Goal: Transaction & Acquisition: Purchase product/service

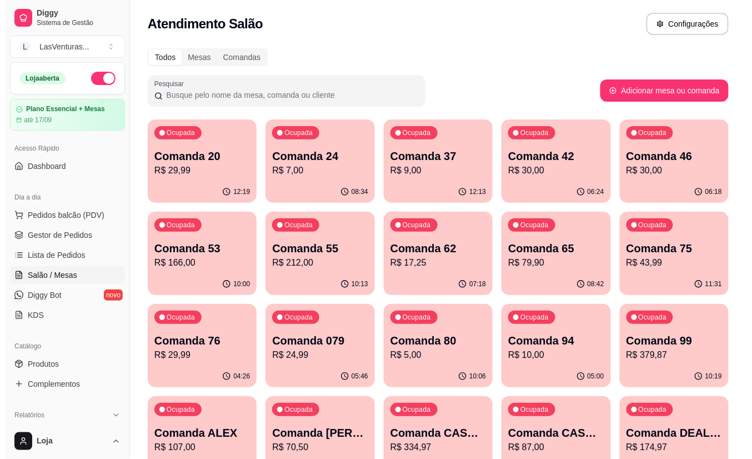
scroll to position [74, 0]
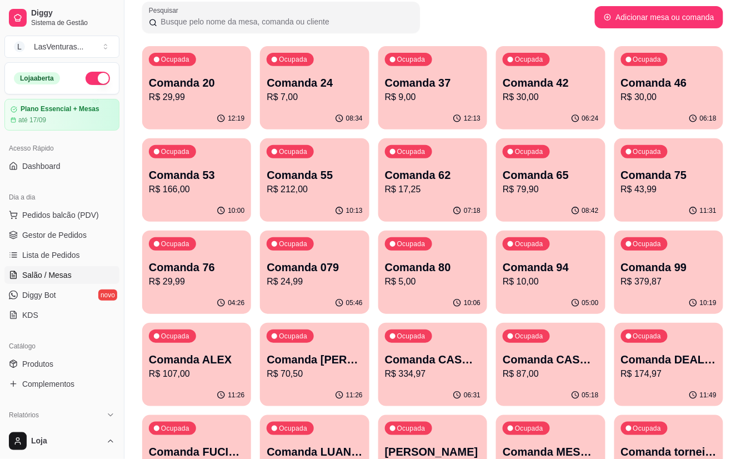
click at [451, 190] on p "R$ 17,25" at bounding box center [433, 189] width 96 height 13
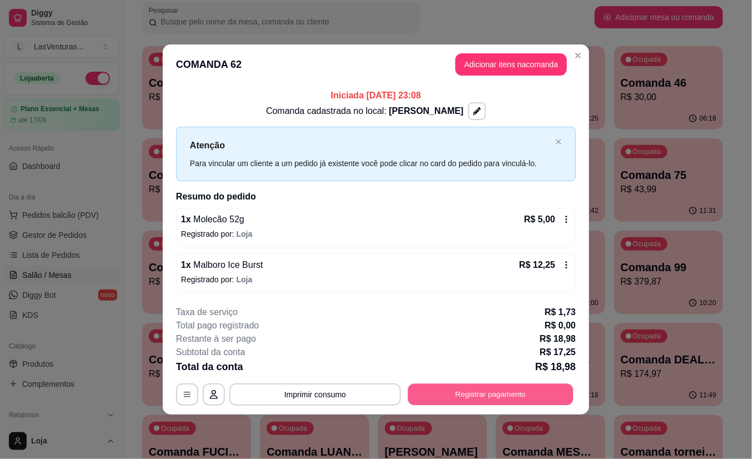
click at [489, 394] on button "Registrar pagamento" at bounding box center [490, 394] width 165 height 22
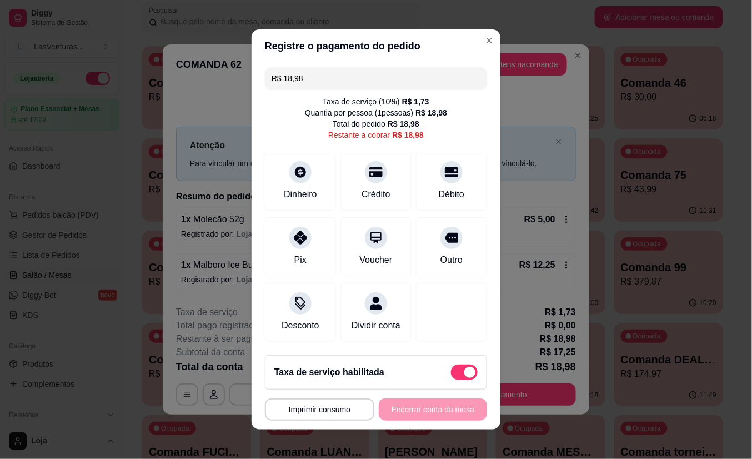
click at [464, 373] on span at bounding box center [469, 371] width 11 height 11
click at [451, 374] on input "checkbox" at bounding box center [453, 377] width 7 height 7
checkbox input "true"
type input "R$ 17,25"
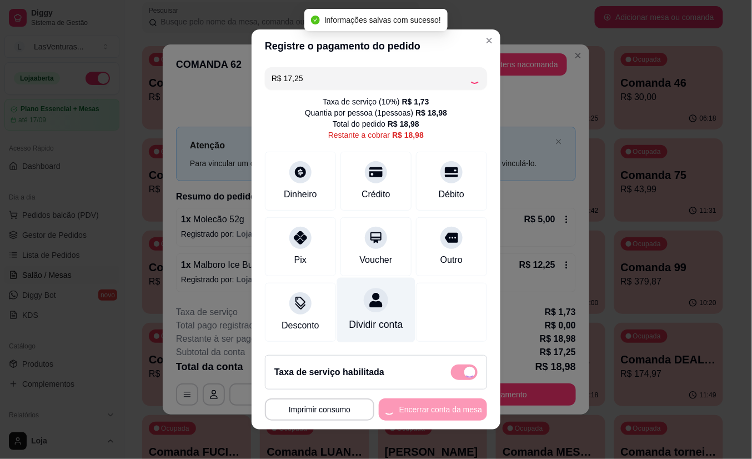
checkbox input "false"
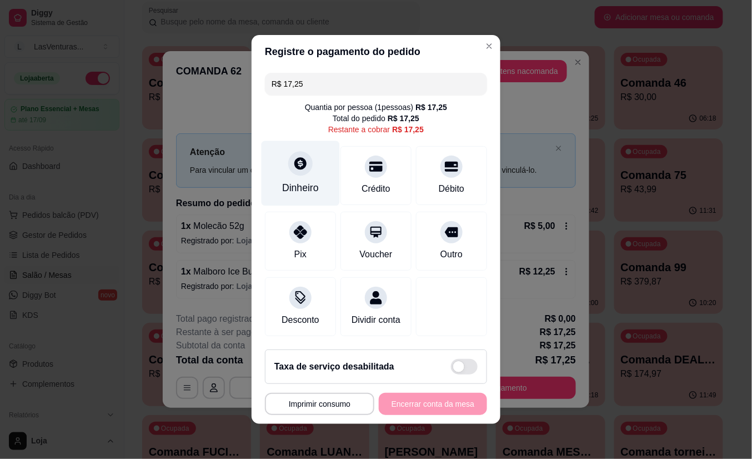
click at [294, 165] on div at bounding box center [300, 163] width 24 height 24
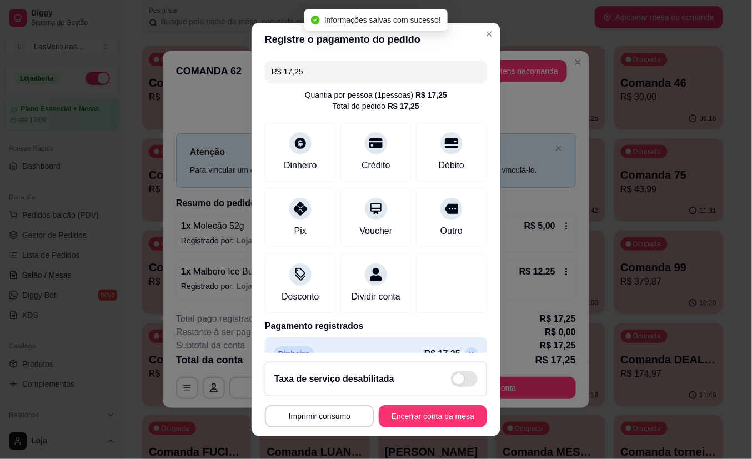
type input "R$ 0,00"
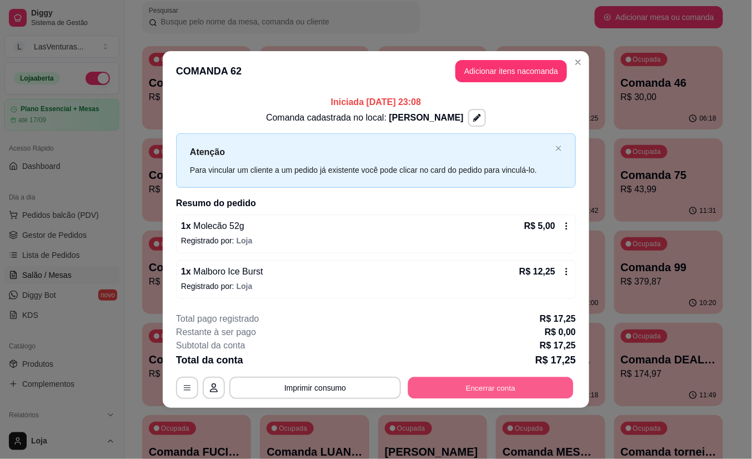
click at [496, 388] on button "Encerrar conta" at bounding box center [490, 387] width 165 height 22
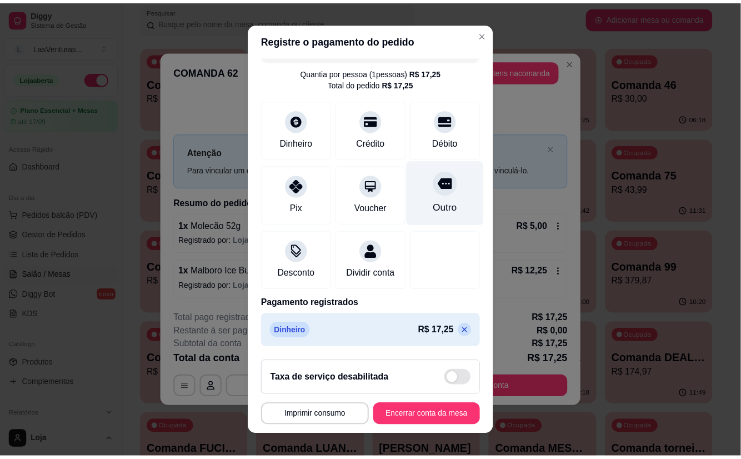
scroll to position [37, 0]
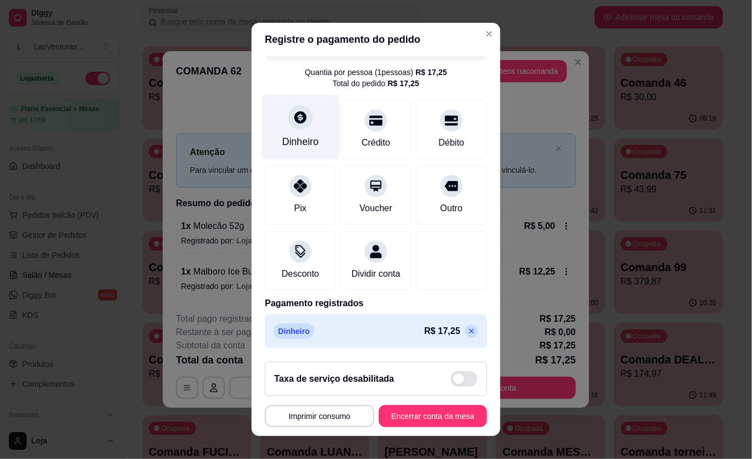
click at [290, 116] on div "Dinheiro" at bounding box center [301, 127] width 78 height 65
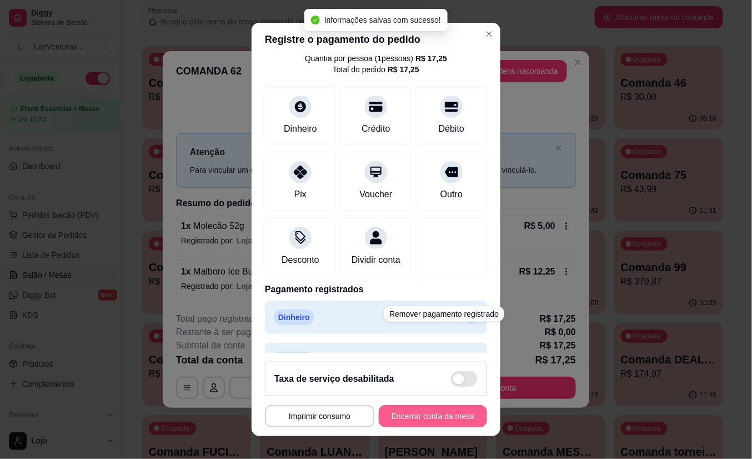
click at [443, 411] on button "Encerrar conta da mesa" at bounding box center [433, 416] width 108 height 22
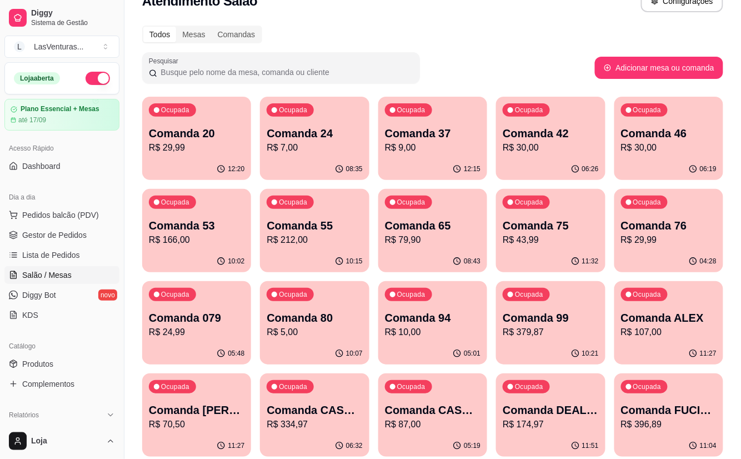
scroll to position [0, 0]
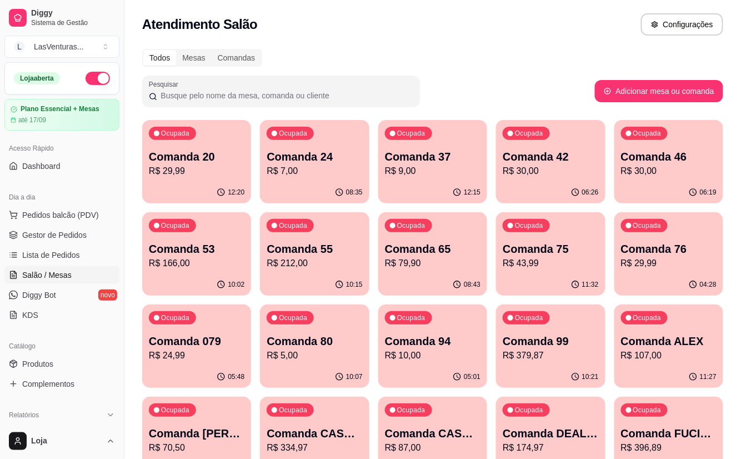
click at [362, 152] on div "Ocupada Comanda 24 R$ 7,00" at bounding box center [314, 151] width 109 height 62
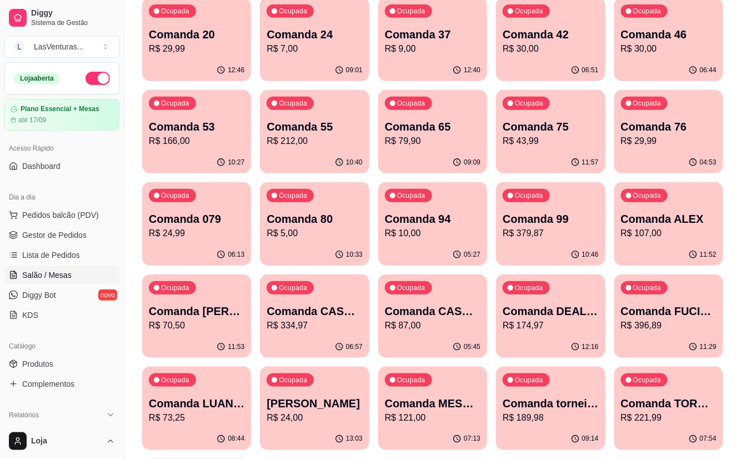
scroll to position [148, 0]
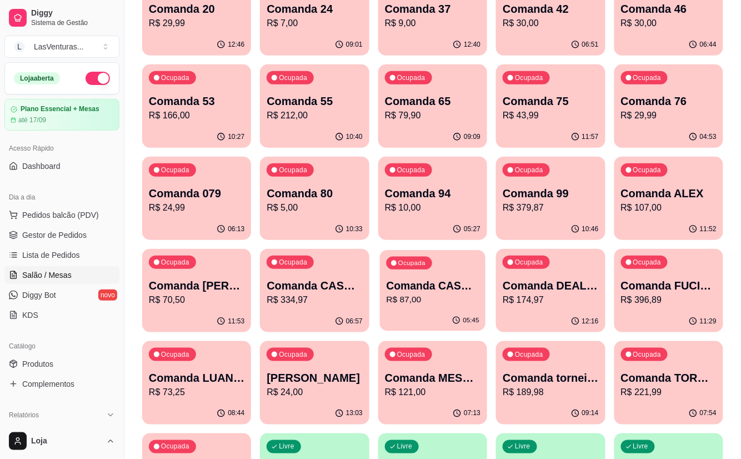
click at [418, 296] on p "R$ 87,00" at bounding box center [432, 299] width 93 height 13
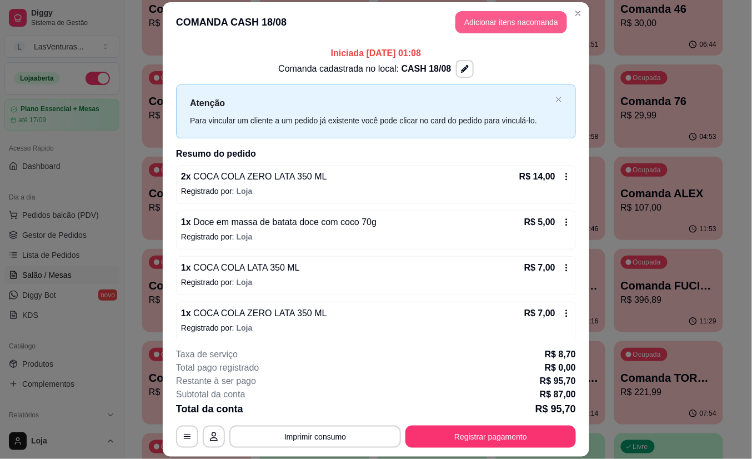
click at [513, 21] on button "Adicionar itens na comanda" at bounding box center [511, 22] width 112 height 22
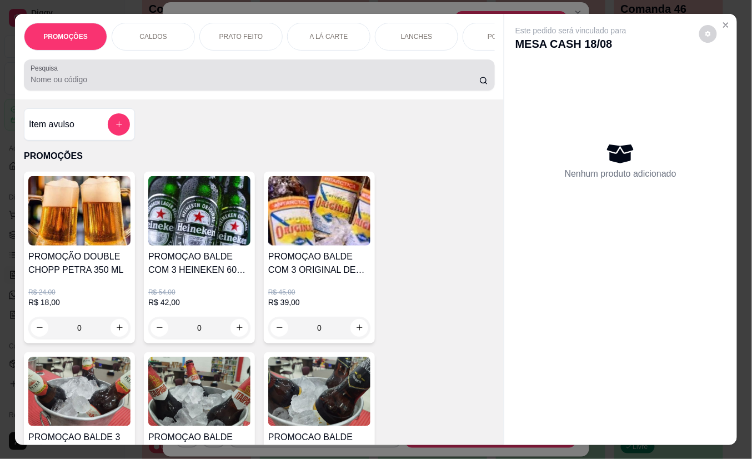
click at [171, 85] on input "Pesquisa" at bounding box center [255, 79] width 449 height 11
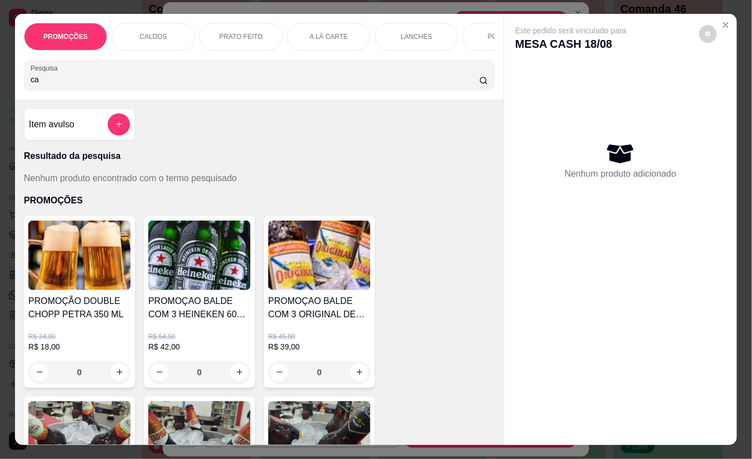
type input "c"
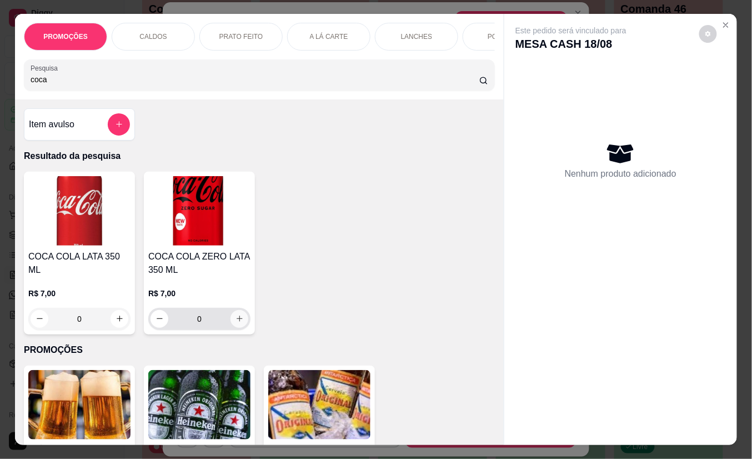
type input "coca"
click at [236, 323] on icon "increase-product-quantity" at bounding box center [239, 318] width 8 height 8
type input "1"
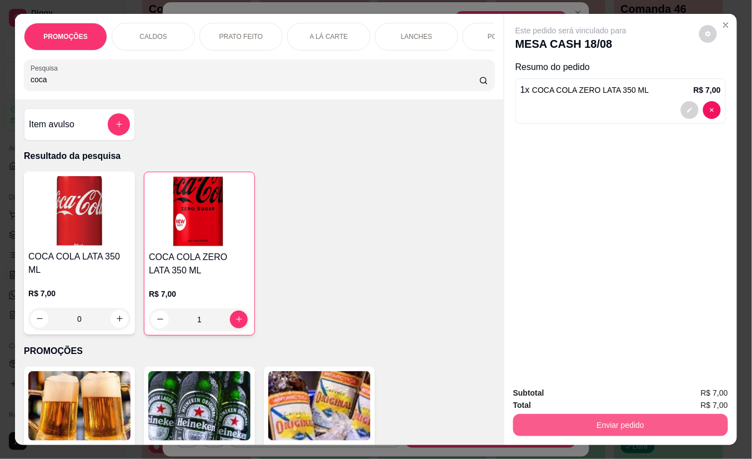
click at [622, 418] on button "Enviar pedido" at bounding box center [620, 425] width 215 height 22
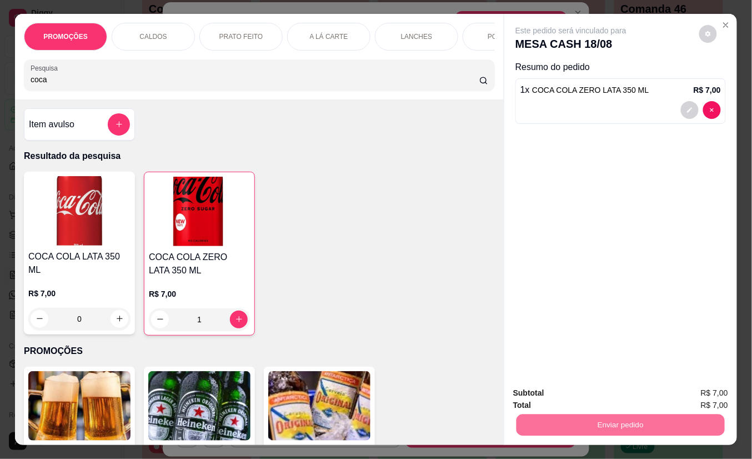
click at [579, 396] on button "Não registrar e enviar pedido" at bounding box center [582, 392] width 115 height 21
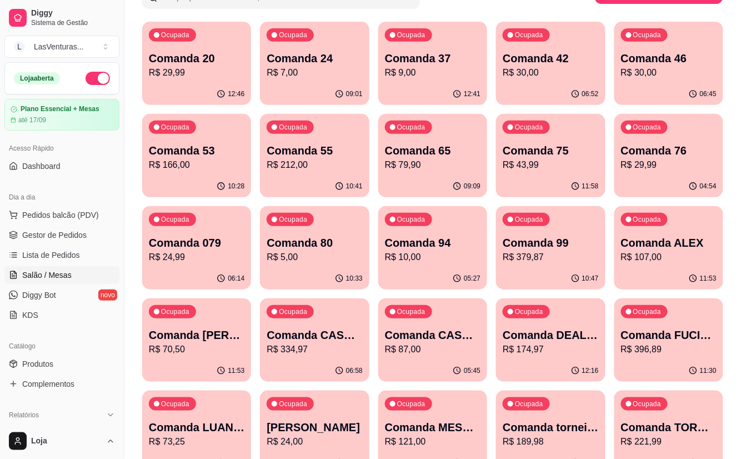
scroll to position [74, 0]
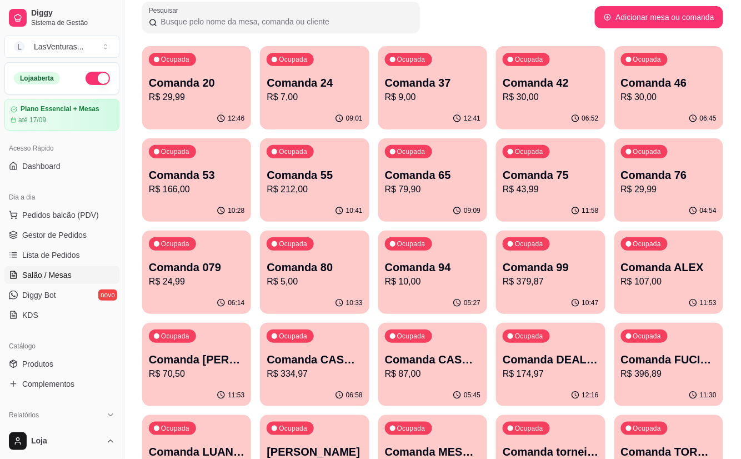
click at [429, 22] on div "Pesquisar" at bounding box center [368, 17] width 453 height 31
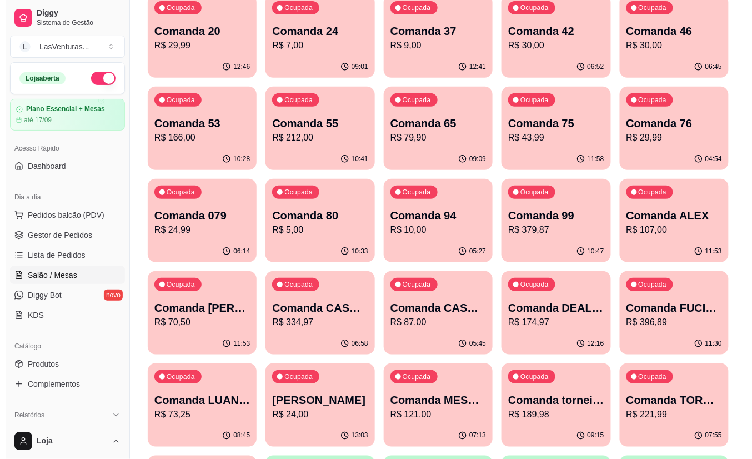
scroll to position [148, 0]
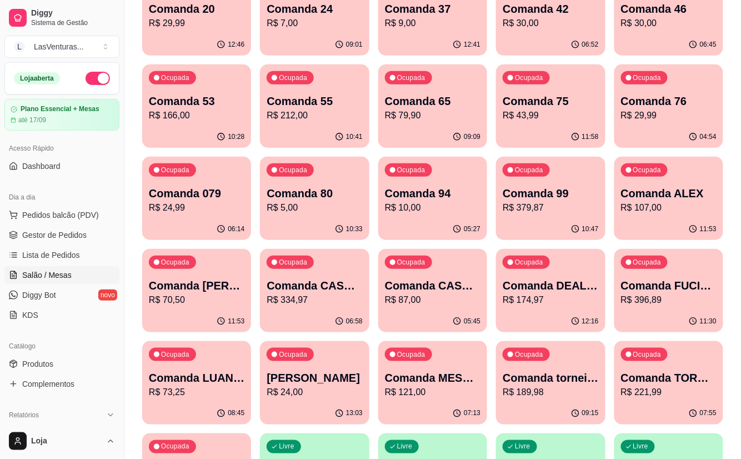
click at [571, 109] on p "R$ 43,99" at bounding box center [550, 115] width 96 height 13
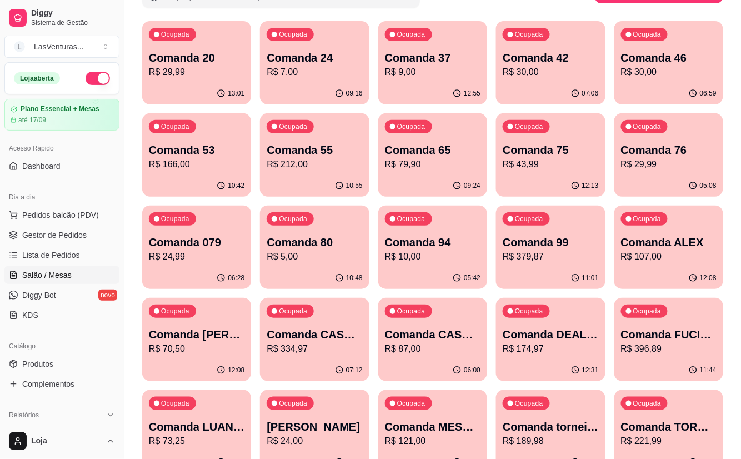
scroll to position [74, 0]
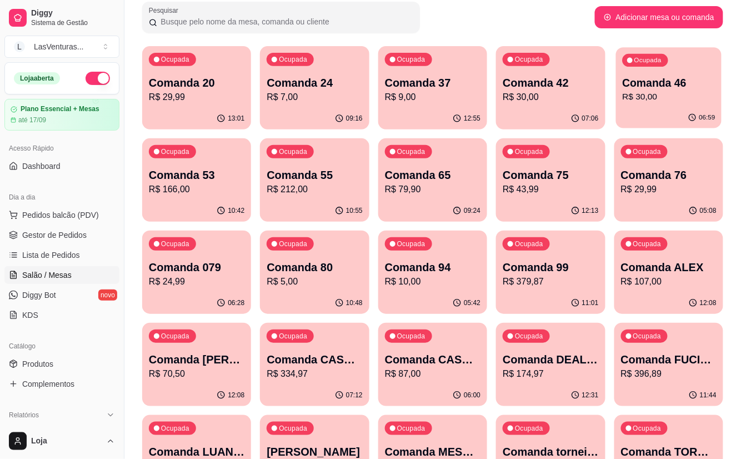
click at [660, 96] on p "R$ 30,00" at bounding box center [668, 97] width 93 height 13
click at [631, 107] on button "Ocupada Comanda 46 R$ 30,00 07:00" at bounding box center [668, 87] width 105 height 81
click at [522, 196] on div "Ocupada Comanda 75 R$ 43,99" at bounding box center [550, 169] width 109 height 62
click at [425, 23] on div "Pesquisar" at bounding box center [368, 17] width 453 height 31
